Goal: Find contact information: Obtain details needed to contact an individual or organization

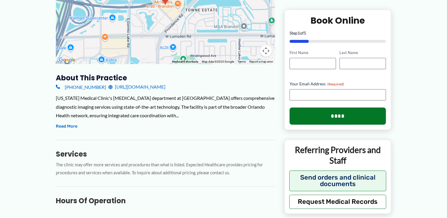
scroll to position [148, 0]
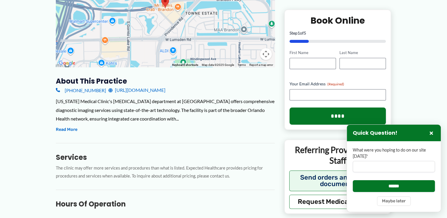
click at [182, 131] on div "About this practice [PHONE_NUMBER] [URL][DOMAIN_NAME] [US_STATE] Medical Clinic…" at bounding box center [165, 218] width 219 height 285
click at [182, 127] on div "About this practice [PHONE_NUMBER] [URL][DOMAIN_NAME] [US_STATE] Medical Clinic…" at bounding box center [165, 218] width 219 height 285
click at [430, 133] on button "×" at bounding box center [430, 132] width 7 height 7
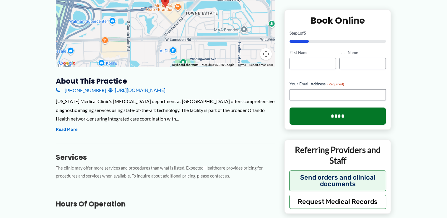
click at [201, 130] on div "About this practice (813) 315-1516 https://www.floridamedicalclinic.com/special…" at bounding box center [165, 218] width 219 height 285
click at [78, 86] on link "[PHONE_NUMBER]" at bounding box center [81, 90] width 50 height 9
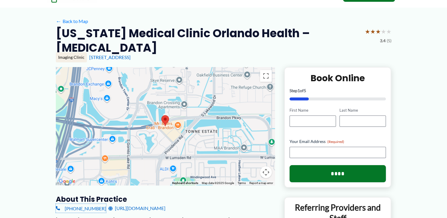
scroll to position [0, 0]
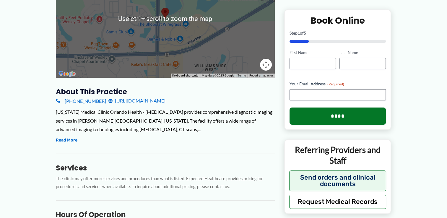
scroll to position [148, 0]
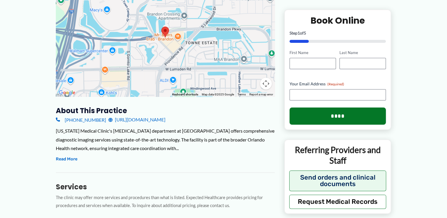
scroll to position [118, 0]
click at [61, 156] on button "Read More" at bounding box center [67, 159] width 22 height 7
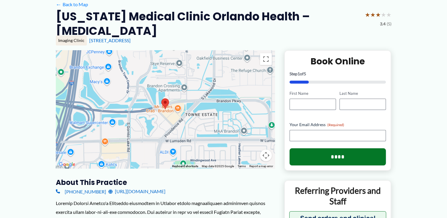
scroll to position [0, 0]
